Goal: Find specific page/section: Find specific page/section

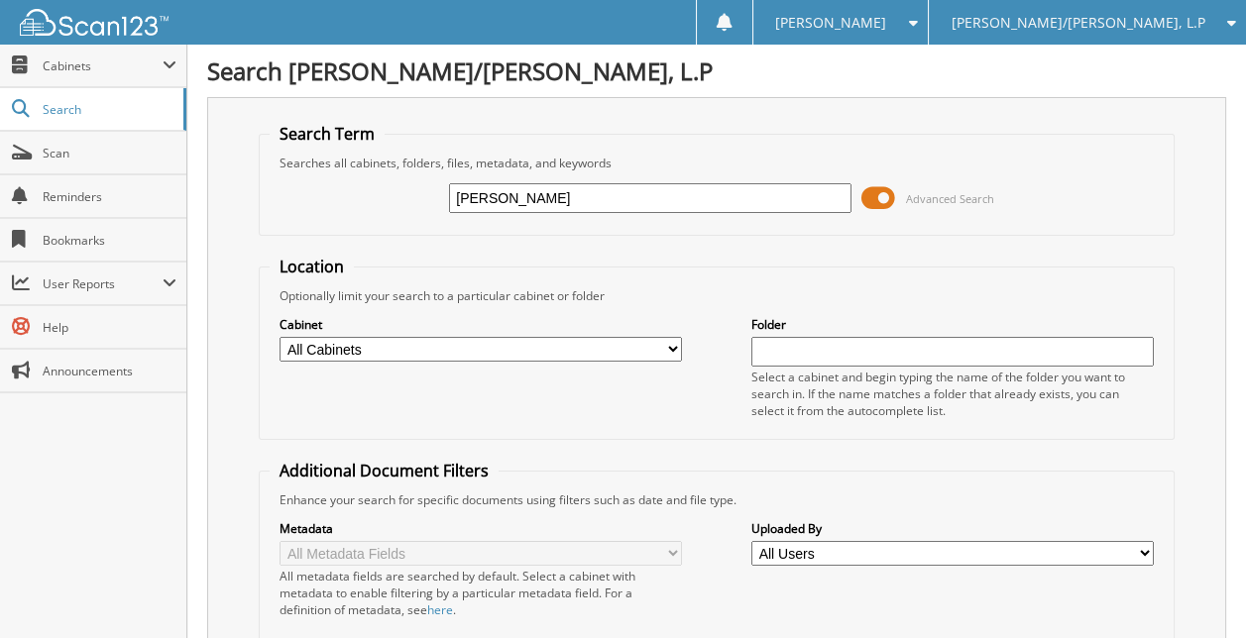
type input "[PERSON_NAME]"
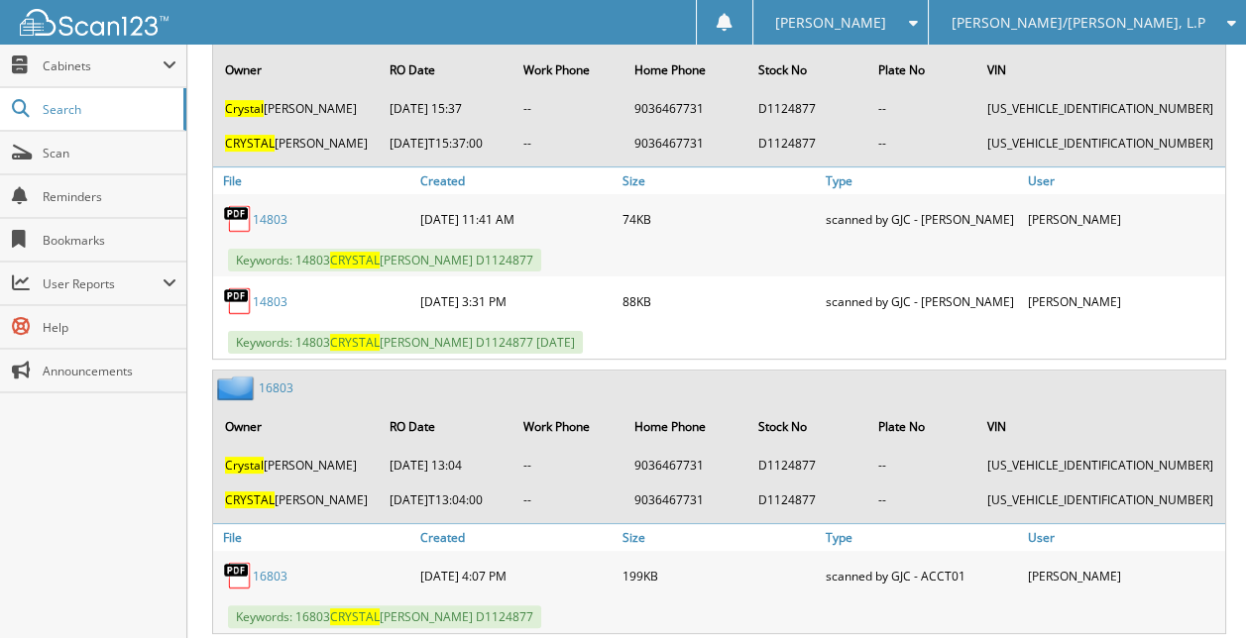
scroll to position [991, 0]
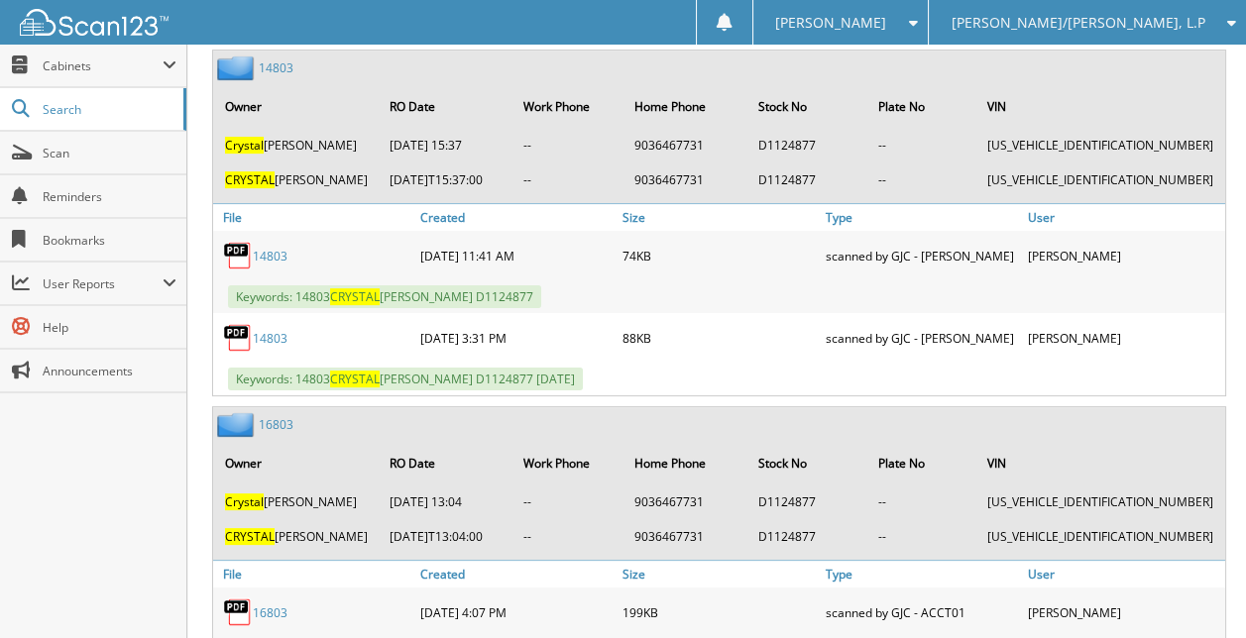
click at [278, 248] on link "14803" at bounding box center [270, 256] width 35 height 17
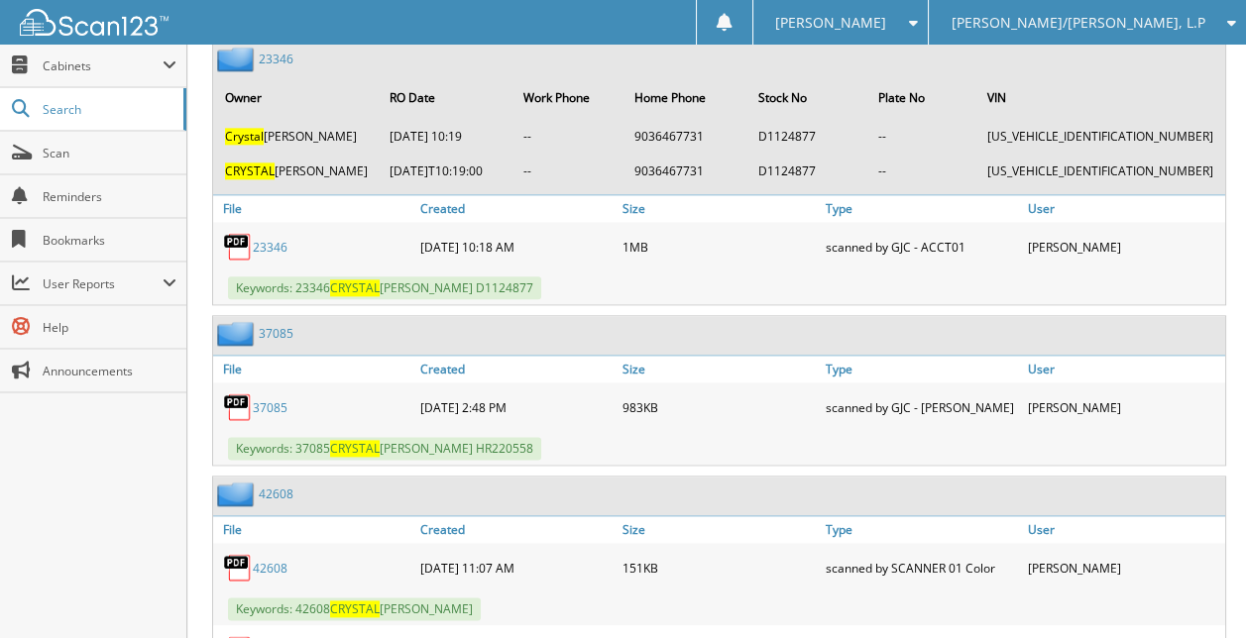
scroll to position [3797, 0]
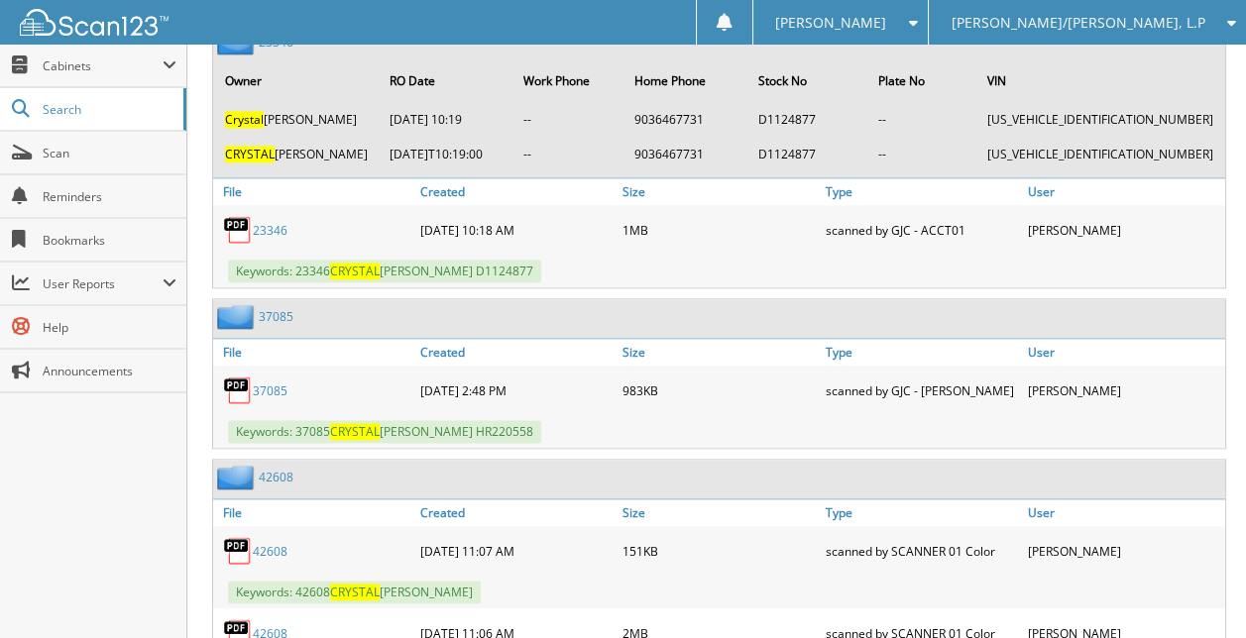
click at [271, 383] on link "37085" at bounding box center [270, 391] width 35 height 17
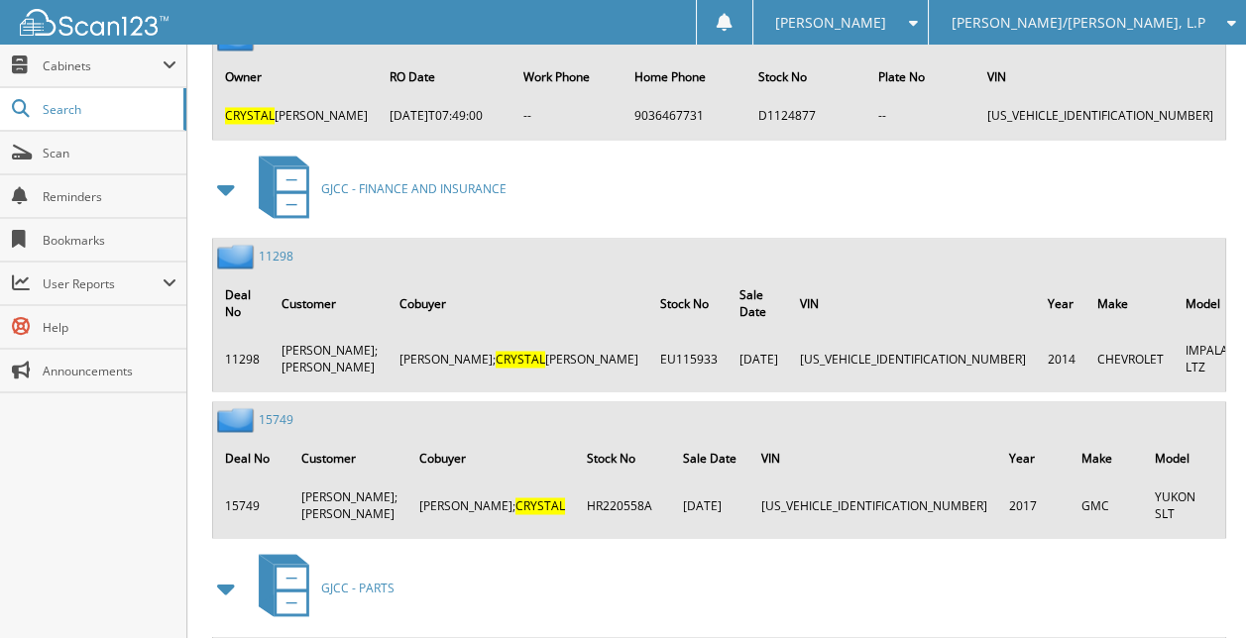
scroll to position [5086, 0]
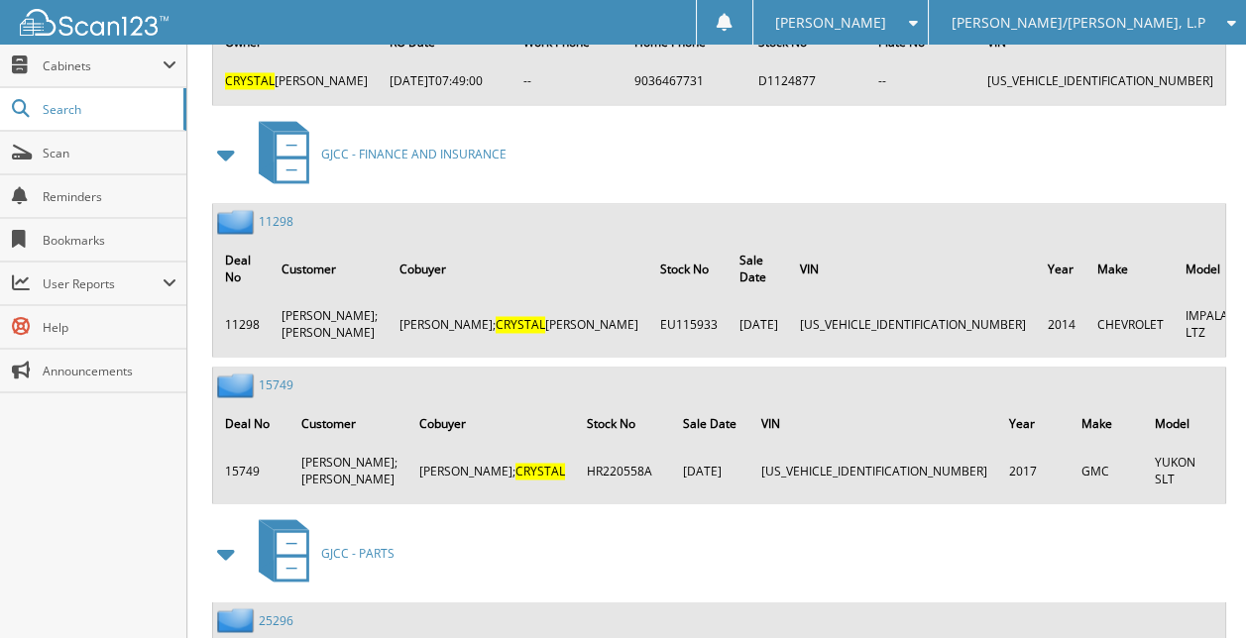
click at [242, 373] on img at bounding box center [238, 385] width 42 height 25
click at [265, 377] on link "15749" at bounding box center [276, 385] width 35 height 17
